Goal: Task Accomplishment & Management: Use online tool/utility

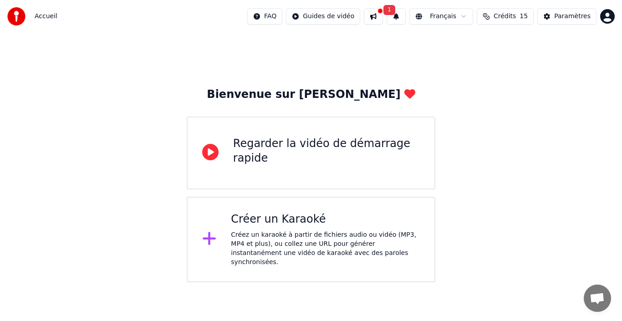
click at [296, 231] on div "Créez un karaoké à partir de fichiers audio ou vidéo (MP3, MP4 et plus), ou col…" at bounding box center [325, 249] width 189 height 36
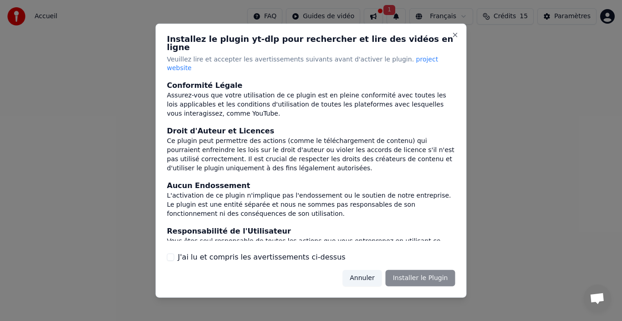
click at [173, 254] on button "J'ai lu et compris les avertissements ci-dessus" at bounding box center [170, 257] width 7 height 7
click at [370, 270] on button "Annuler" at bounding box center [362, 278] width 39 height 16
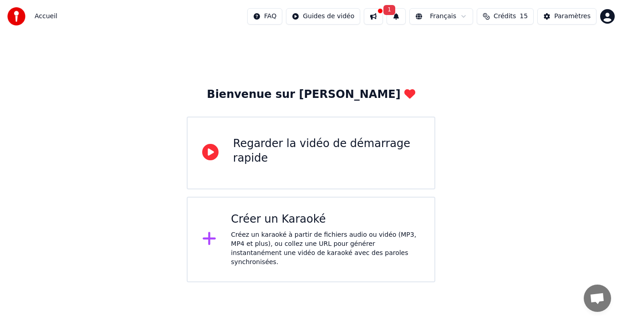
click at [296, 234] on div "Créez un karaoké à partir de fichiers audio ou vidéo (MP3, MP4 et plus), ou col…" at bounding box center [325, 249] width 189 height 36
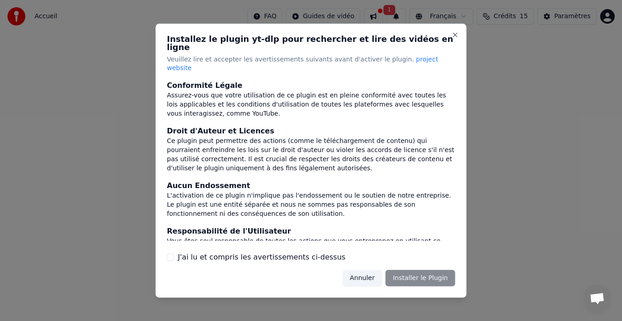
click at [416, 270] on div "Annuler Installer le Plugin" at bounding box center [399, 278] width 113 height 16
click at [169, 254] on button "J'ai lu et compris les avertissements ci-dessus" at bounding box center [170, 257] width 7 height 7
click at [403, 270] on button "Installer le Plugin" at bounding box center [421, 278] width 70 height 16
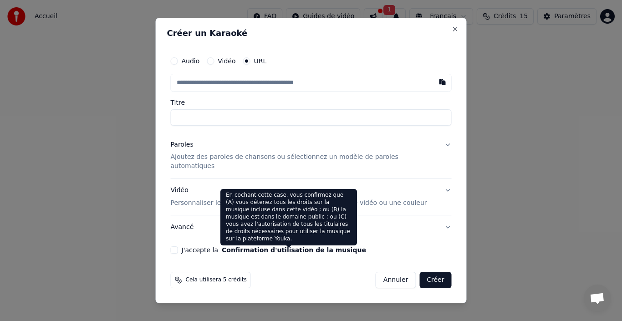
click at [323, 86] on input "text" at bounding box center [311, 83] width 281 height 18
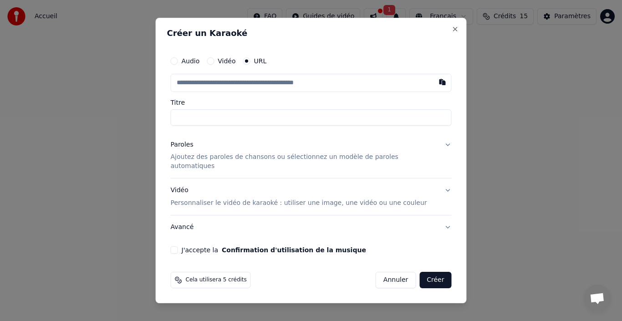
click at [215, 86] on input "text" at bounding box center [311, 83] width 281 height 18
click at [232, 85] on input "text" at bounding box center [311, 83] width 281 height 18
click at [214, 65] on button "Vidéo" at bounding box center [210, 60] width 7 height 7
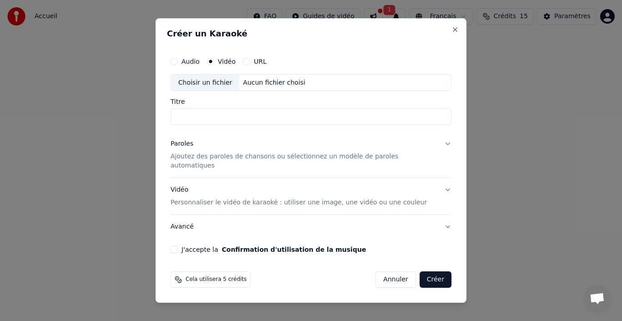
click at [251, 65] on button "URL" at bounding box center [246, 61] width 7 height 7
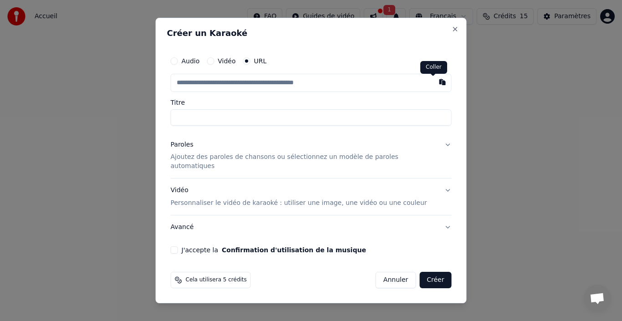
click at [434, 88] on button "button" at bounding box center [443, 82] width 18 height 16
type input "**********"
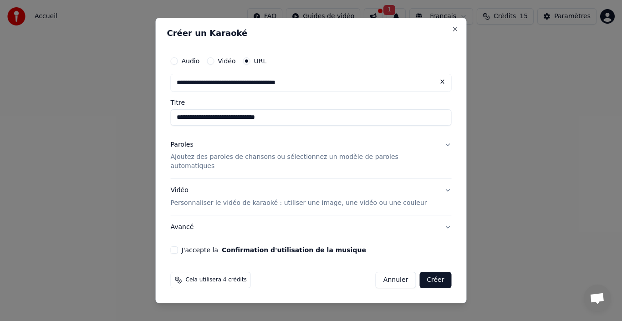
click at [413, 161] on p "Ajoutez des paroles de chansons ou sélectionnez un modèle de paroles automatiqu…" at bounding box center [304, 162] width 267 height 18
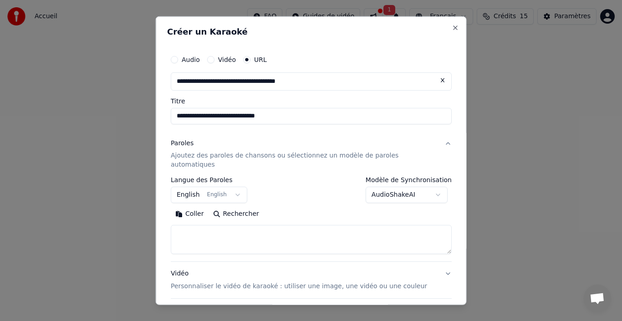
click at [237, 187] on button "English English" at bounding box center [209, 195] width 77 height 16
click at [193, 187] on button "English English" at bounding box center [209, 195] width 77 height 16
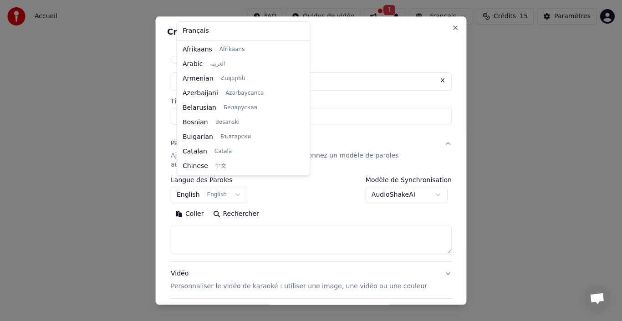
click at [236, 187] on body "**********" at bounding box center [311, 141] width 622 height 282
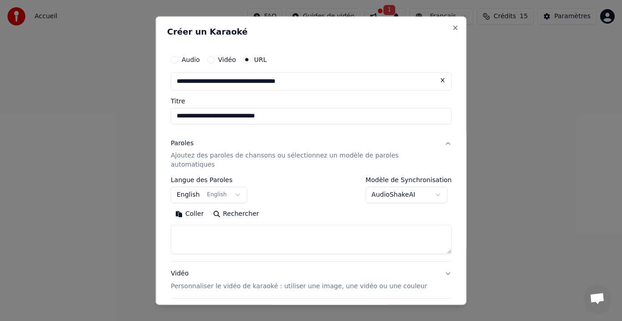
click at [200, 225] on textarea at bounding box center [311, 239] width 281 height 29
click at [192, 207] on button "Coller" at bounding box center [190, 214] width 38 height 15
type textarea "**********"
click at [385, 299] on button "Avancé" at bounding box center [311, 311] width 281 height 24
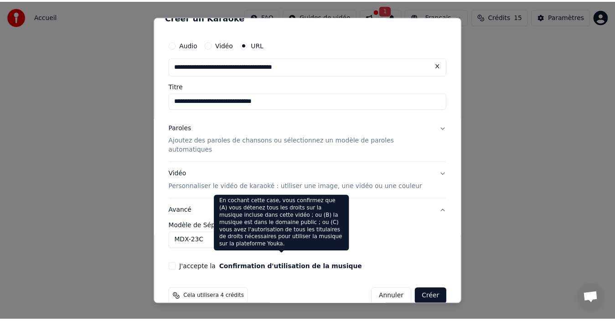
scroll to position [21, 0]
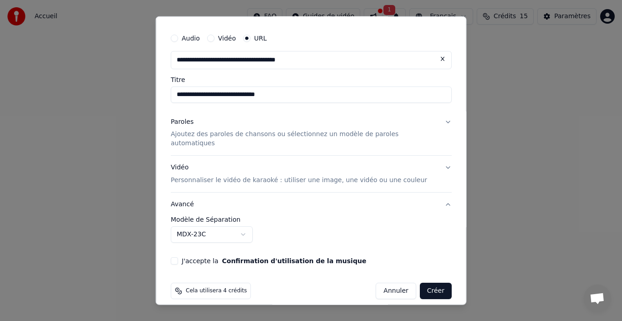
click at [176, 255] on div "**********" at bounding box center [311, 146] width 288 height 243
click at [178, 257] on button "J'accepte la Confirmation d'utilisation de la musique" at bounding box center [174, 260] width 7 height 7
click at [420, 283] on button "Créer" at bounding box center [436, 291] width 32 height 16
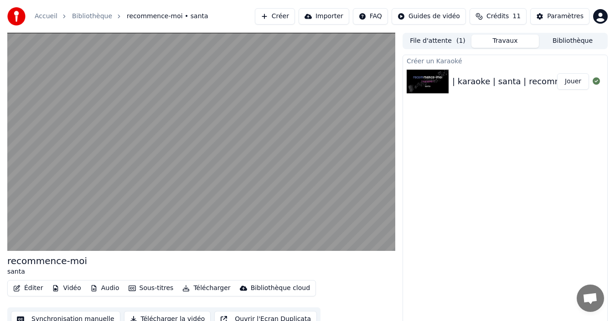
click at [521, 83] on div "| karaoke | santa | recommence-moi" at bounding box center [526, 81] width 149 height 13
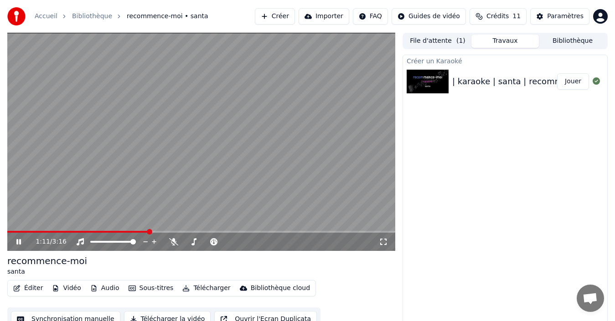
click at [144, 167] on video at bounding box center [201, 142] width 388 height 218
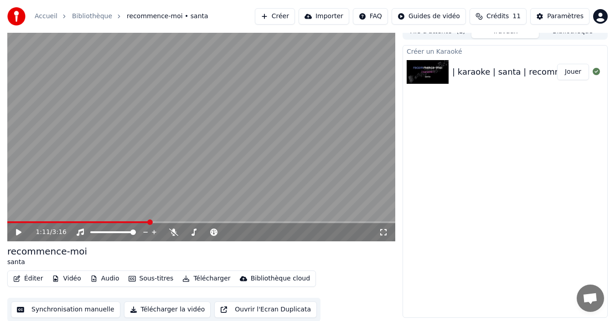
scroll to position [10, 0]
click at [442, 73] on img at bounding box center [427, 72] width 42 height 24
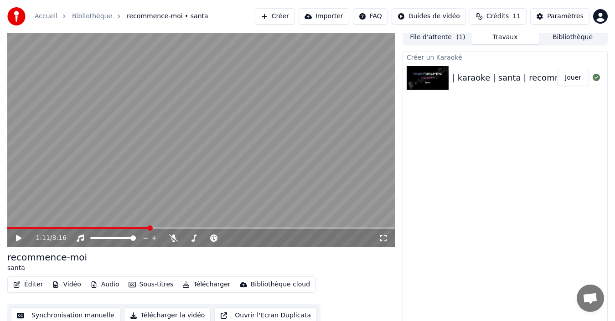
scroll to position [0, 0]
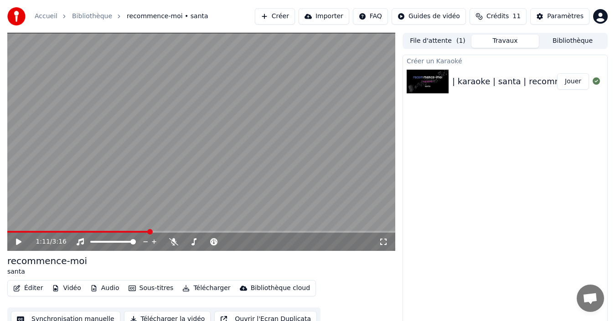
click at [578, 39] on button "Bibliothèque" at bounding box center [572, 41] width 67 height 13
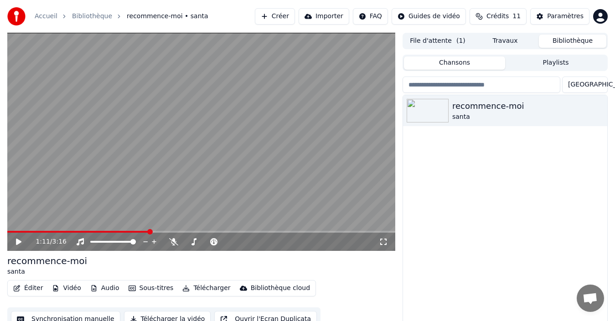
click at [431, 42] on button "File d'attente ( 1 )" at bounding box center [437, 41] width 67 height 13
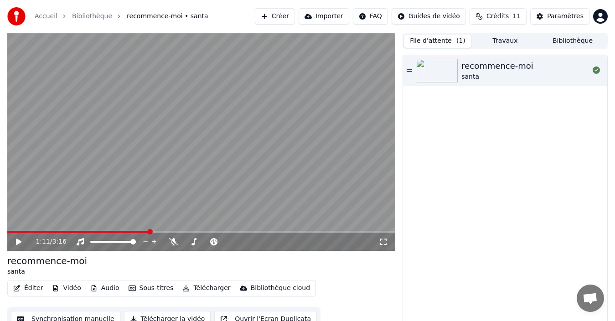
click at [498, 67] on div "recommence-moi" at bounding box center [497, 66] width 72 height 13
drag, startPoint x: 179, startPoint y: 89, endPoint x: 293, endPoint y: 97, distance: 114.2
click at [293, 97] on video at bounding box center [201, 142] width 388 height 218
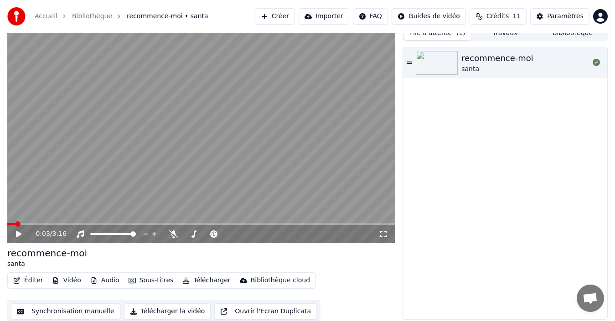
scroll to position [10, 0]
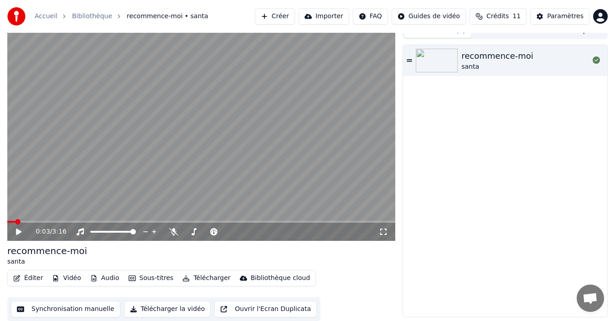
click at [250, 312] on button "Ouvrir l'Ecran Duplicata" at bounding box center [265, 309] width 103 height 16
